Goal: Task Accomplishment & Management: Use online tool/utility

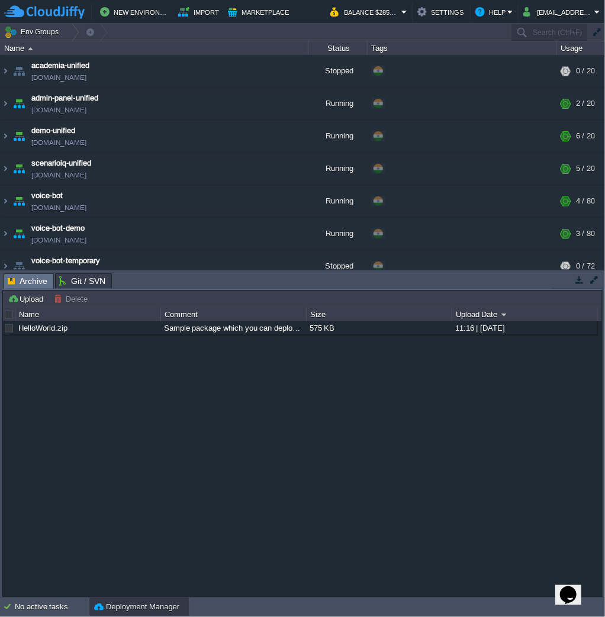
click at [488, 439] on div "HelloWorld.zip Sample package which you can deploy to your environment. Feel fr…" at bounding box center [302, 459] width 599 height 276
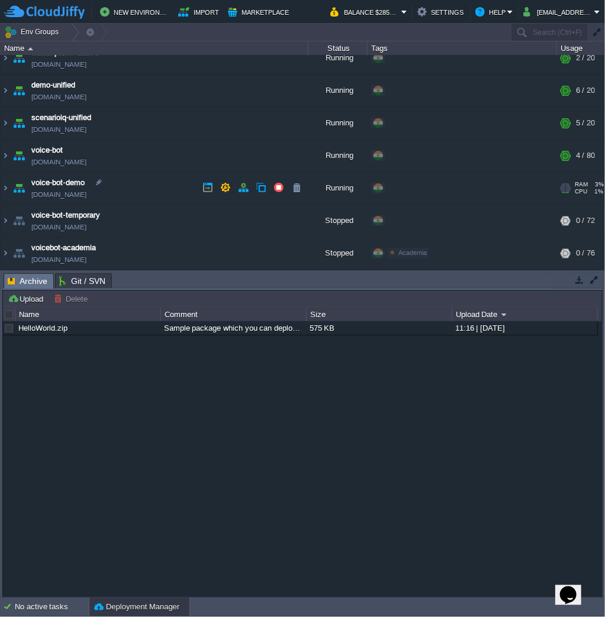
click at [9, 188] on td "voice-bot-demo [DOMAIN_NAME]" at bounding box center [155, 188] width 308 height 33
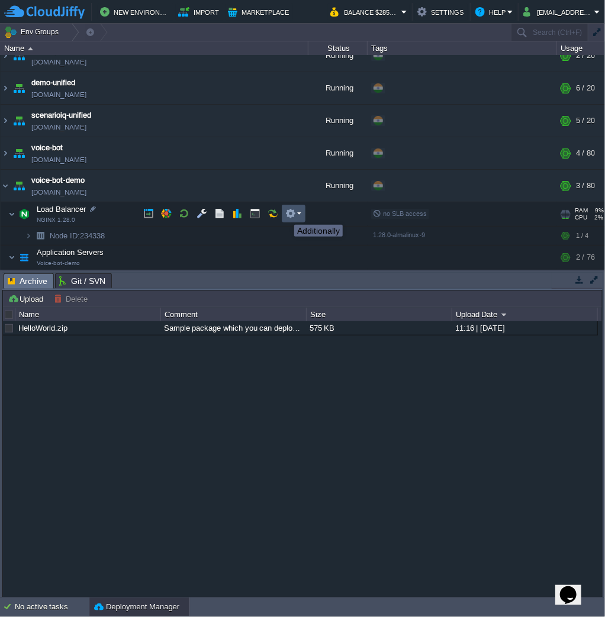
click at [288, 214] on button "button" at bounding box center [290, 213] width 11 height 11
click at [198, 211] on button "button" at bounding box center [201, 213] width 11 height 11
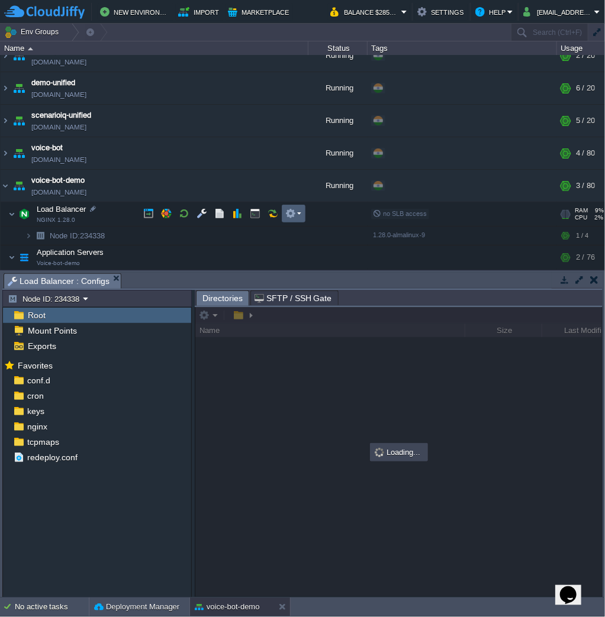
click at [296, 212] on em at bounding box center [293, 213] width 16 height 11
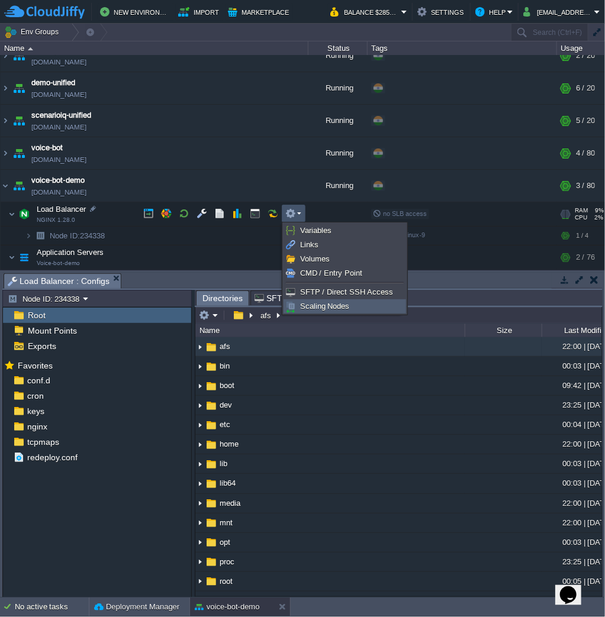
click at [329, 307] on span "Scaling Nodes" at bounding box center [325, 306] width 50 height 9
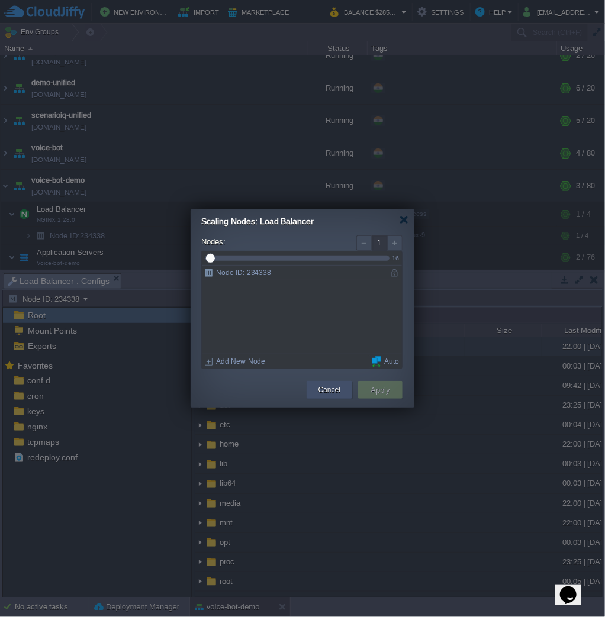
click at [335, 389] on button "Cancel" at bounding box center [329, 390] width 22 height 12
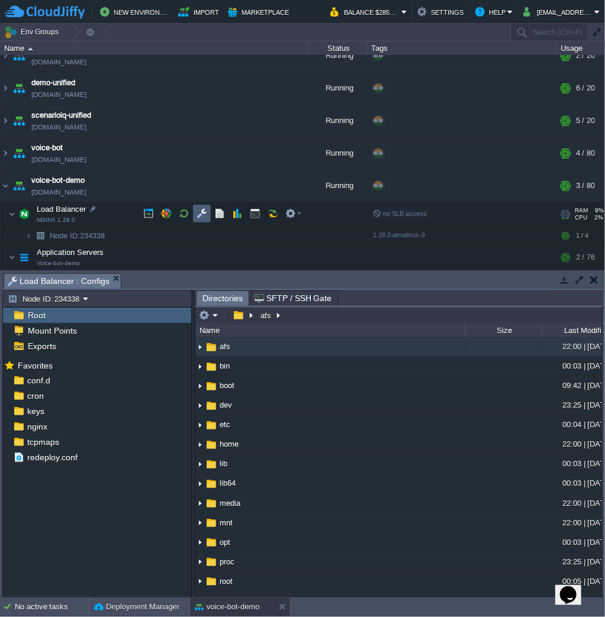
scroll to position [111, 0]
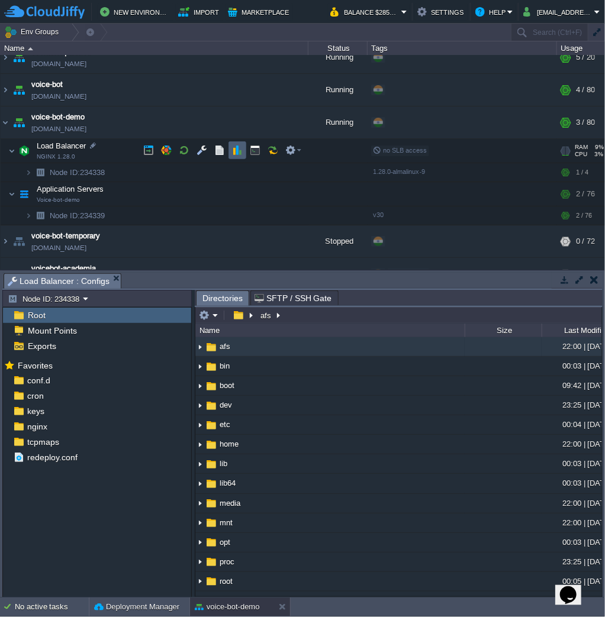
click at [245, 150] on td at bounding box center [237, 150] width 18 height 18
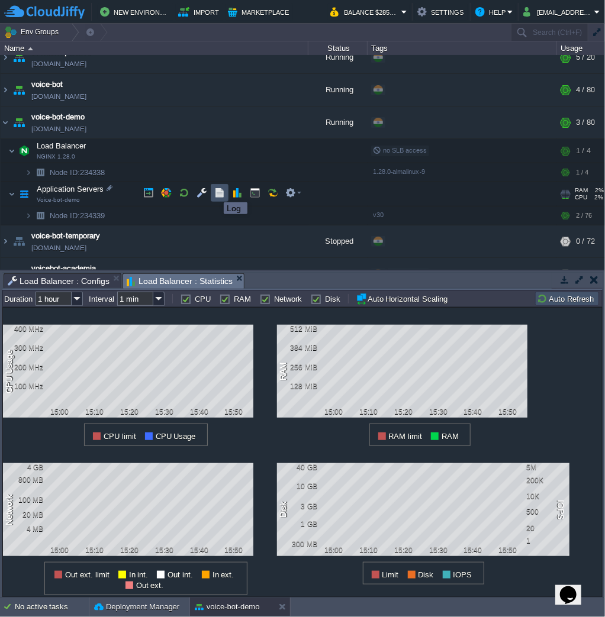
click at [215, 192] on button "button" at bounding box center [219, 193] width 11 height 11
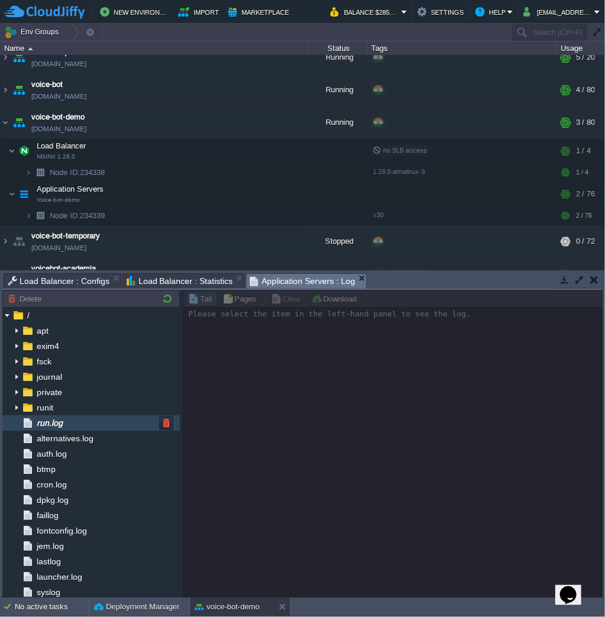
click at [88, 420] on div "run.log" at bounding box center [91, 422] width 178 height 15
